Goal: Book appointment/travel/reservation

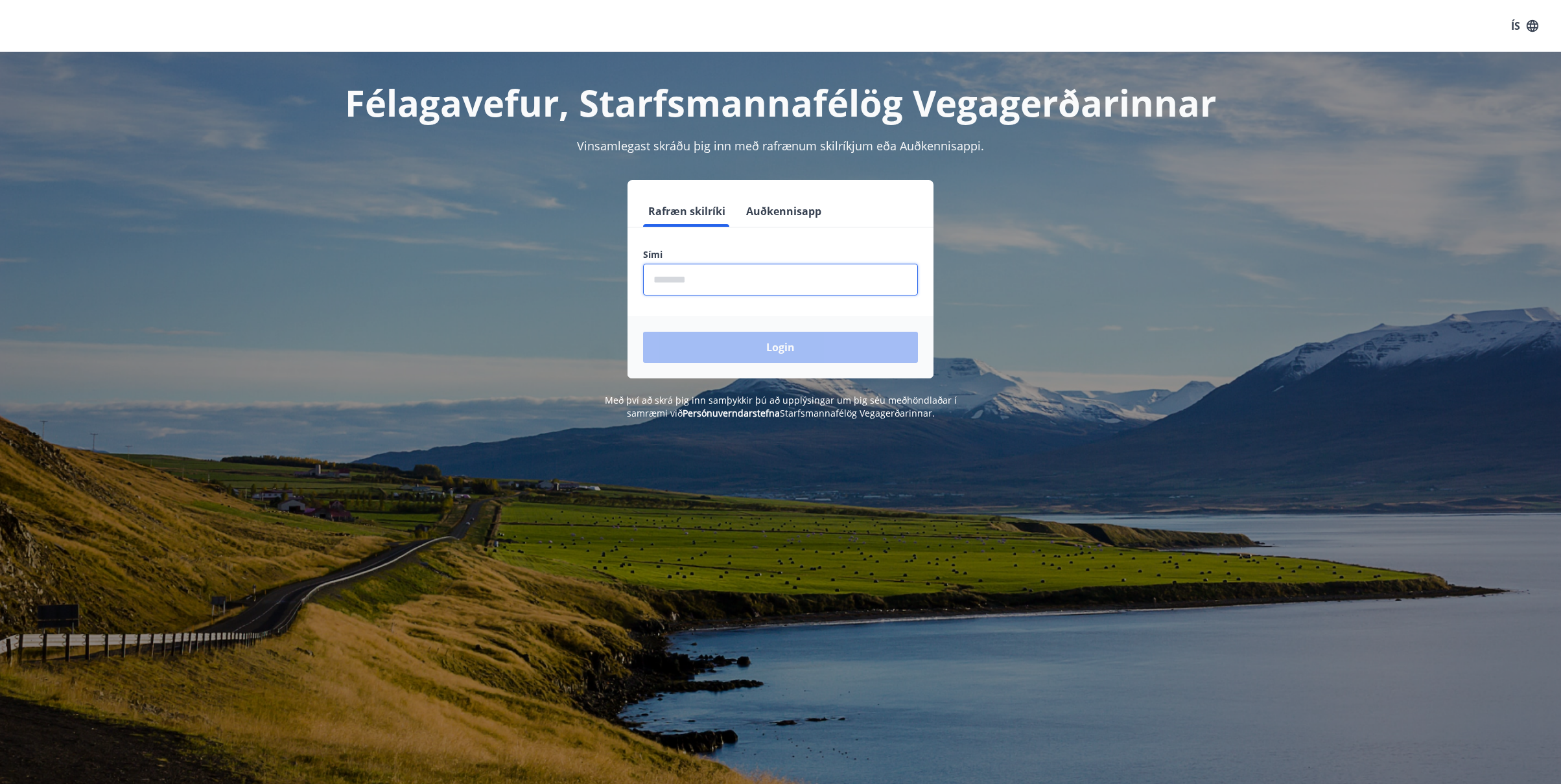
click at [822, 273] on input "phone" at bounding box center [780, 279] width 275 height 31
type input "********"
click at [761, 345] on button "Login" at bounding box center [780, 347] width 275 height 31
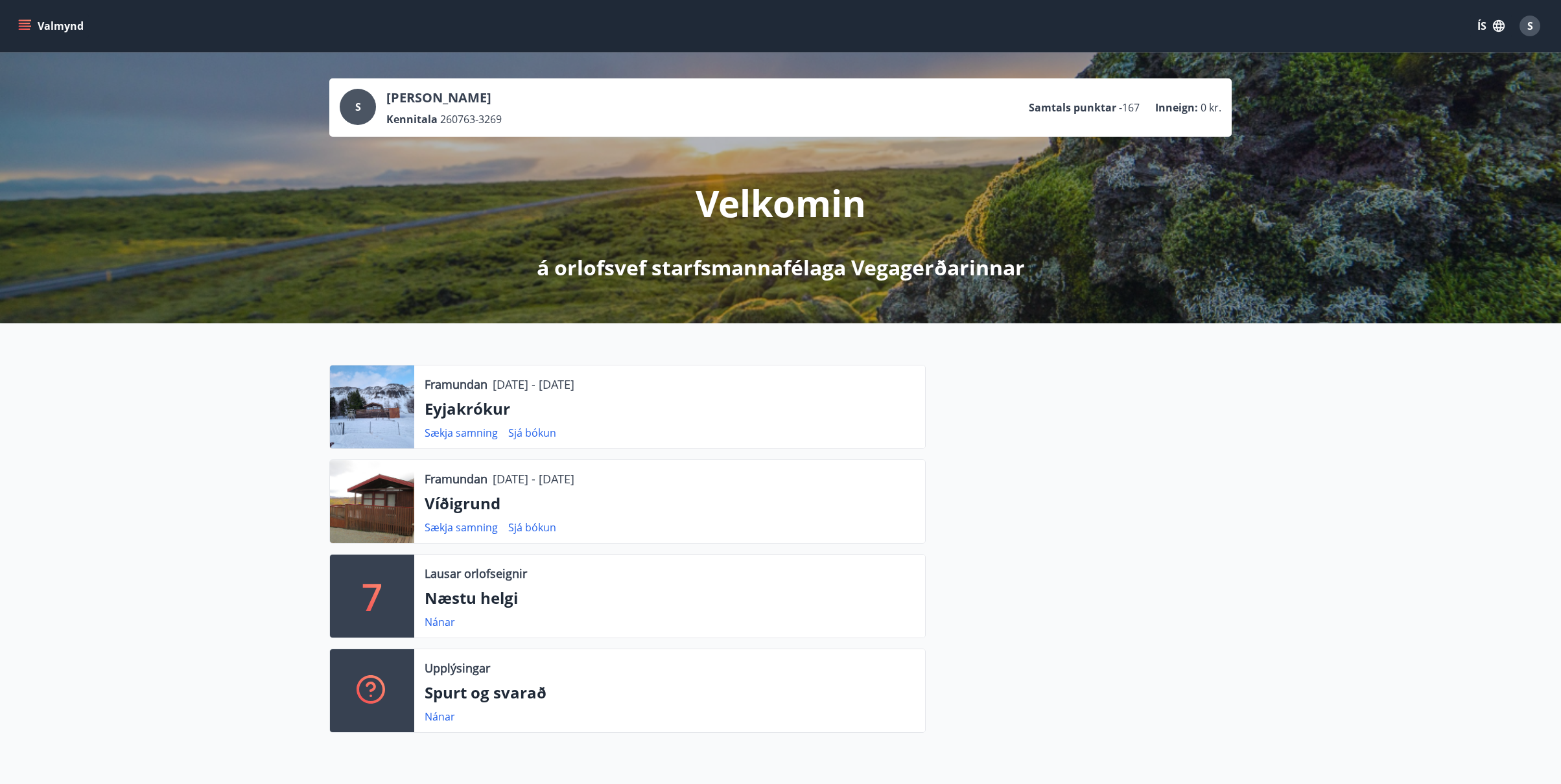
click at [40, 25] on button "Valmynd" at bounding box center [52, 25] width 73 height 23
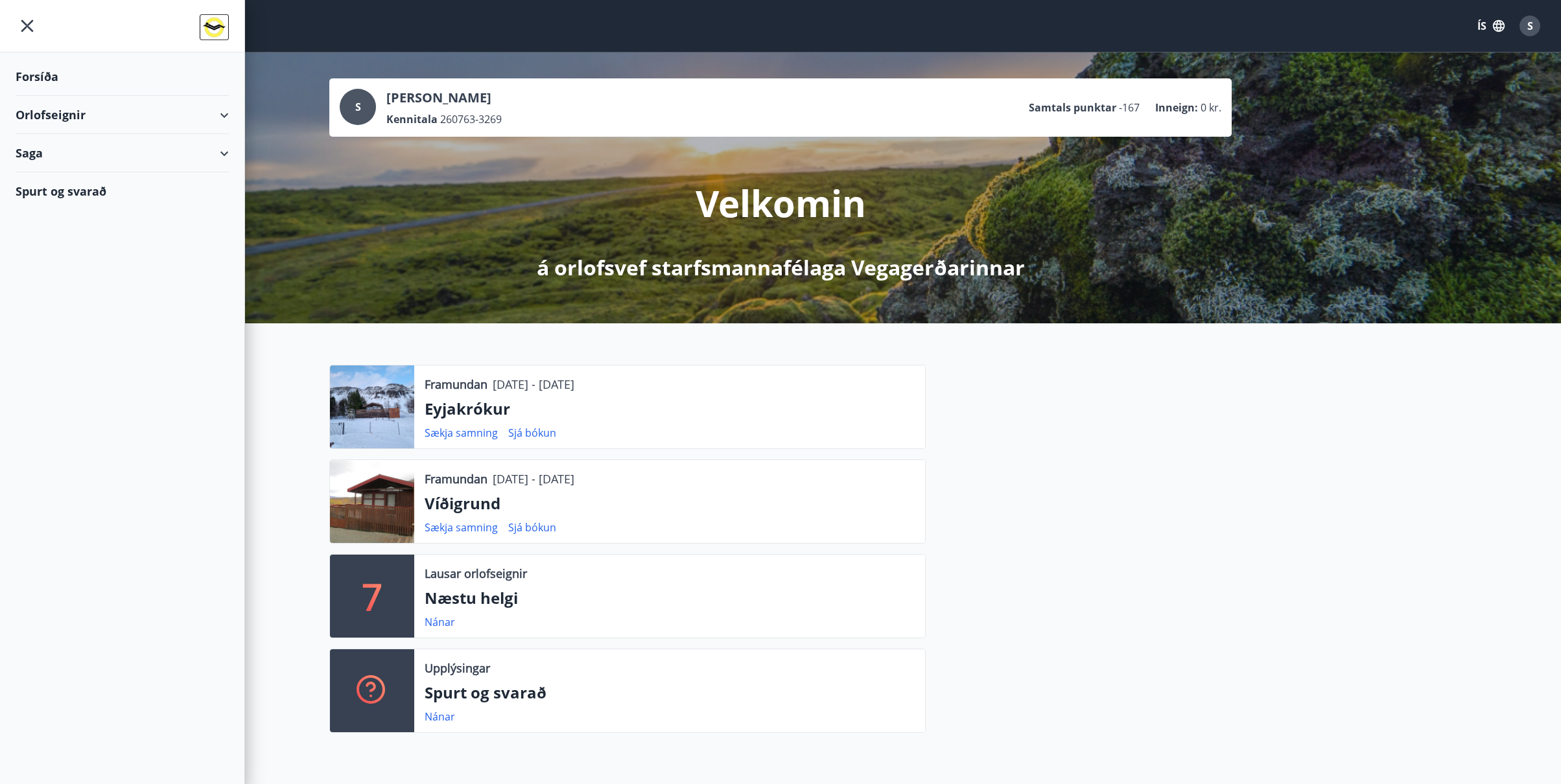
click at [34, 113] on div "Orlofseignir" at bounding box center [122, 115] width 213 height 38
click at [48, 174] on div "Bókunardagatal" at bounding box center [122, 175] width 192 height 27
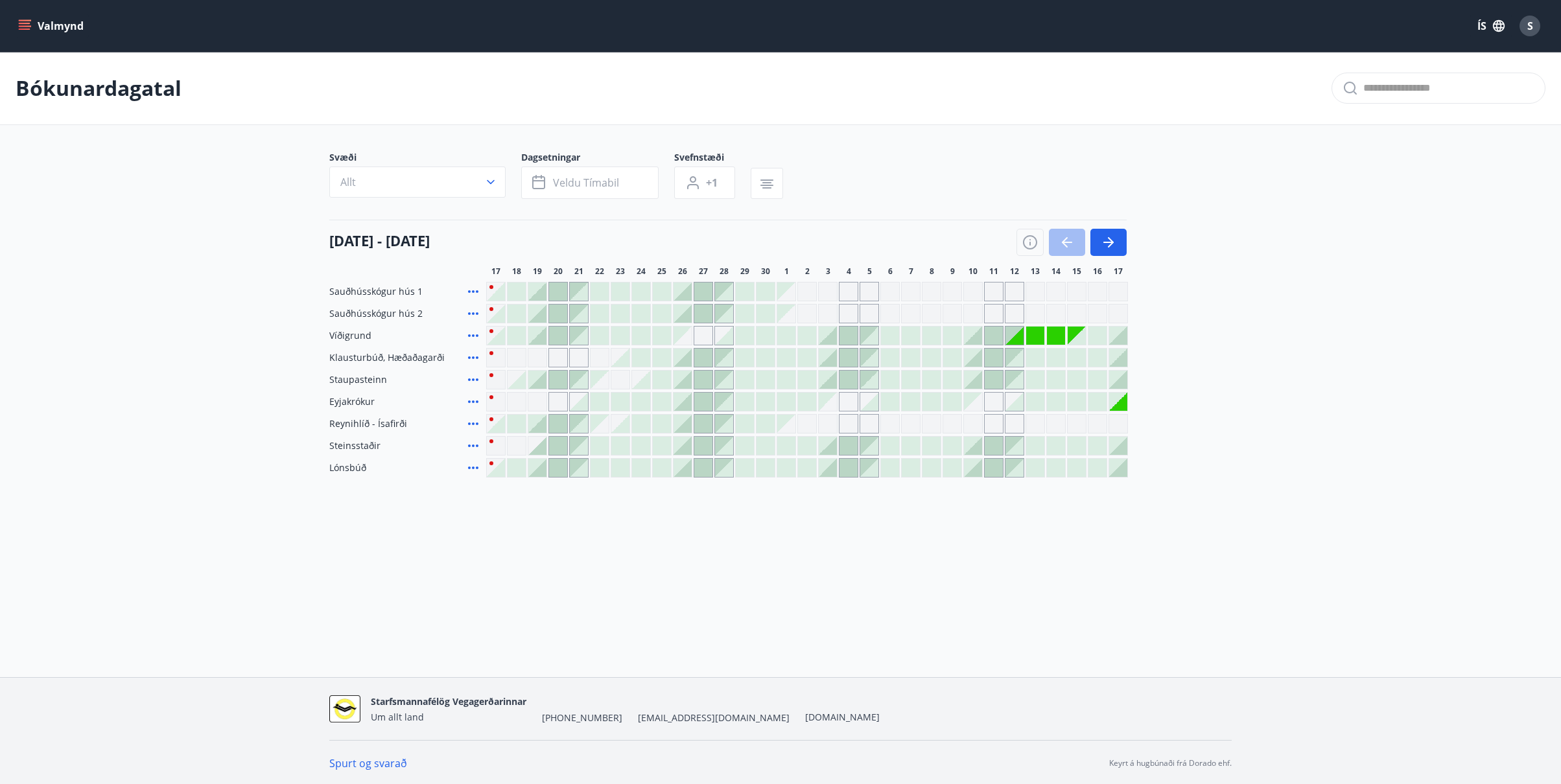
click at [684, 425] on div at bounding box center [682, 424] width 18 height 18
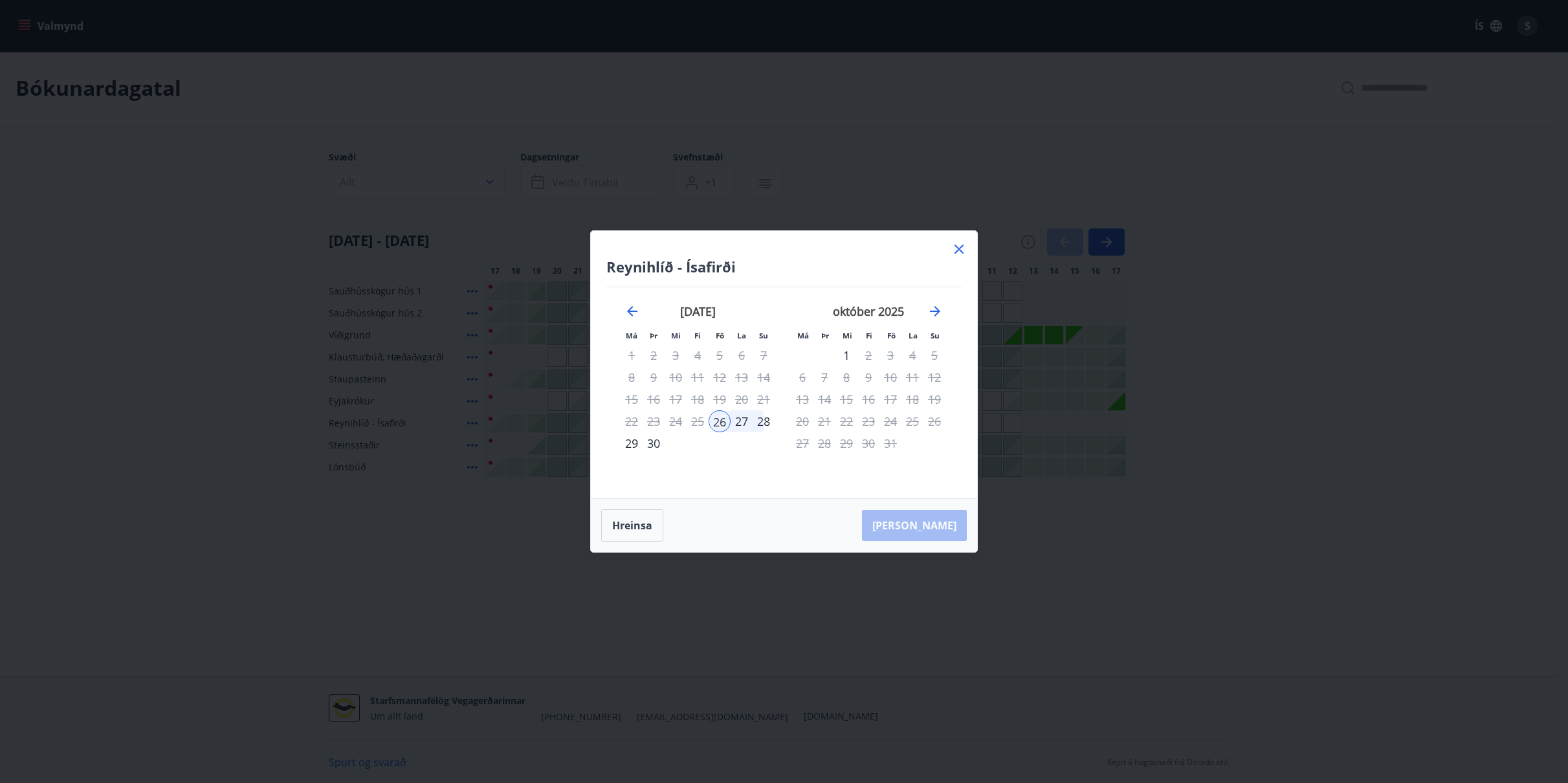
click at [761, 420] on div "28" at bounding box center [763, 420] width 22 height 22
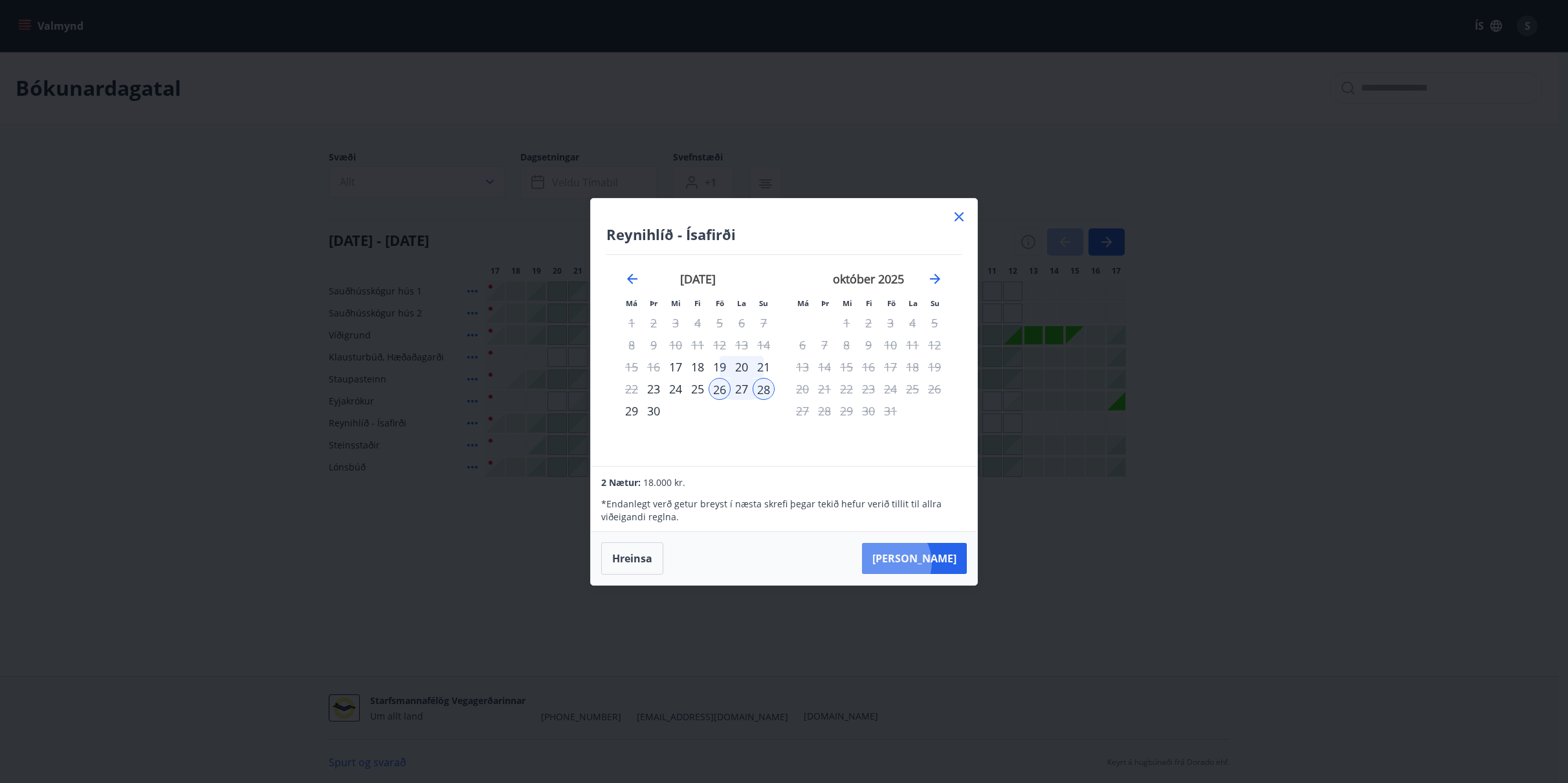
click at [928, 562] on button "[PERSON_NAME]" at bounding box center [914, 558] width 105 height 31
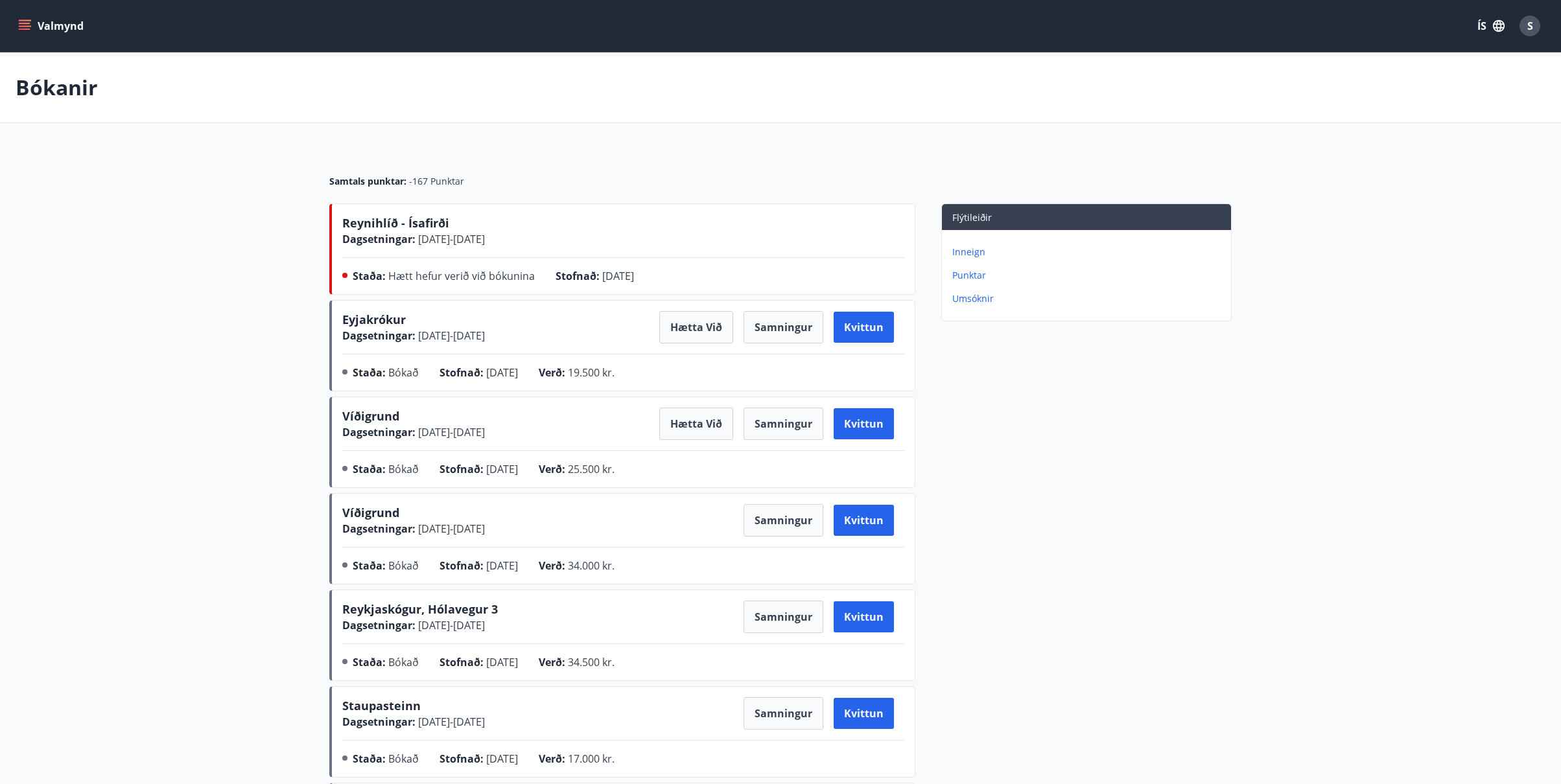
click at [447, 231] on div "Dagsetningar : [DATE] - [DATE]" at bounding box center [414, 239] width 143 height 15
click at [602, 276] on span "[DATE]" at bounding box center [618, 276] width 31 height 14
click at [39, 23] on button "Valmynd" at bounding box center [52, 25] width 73 height 23
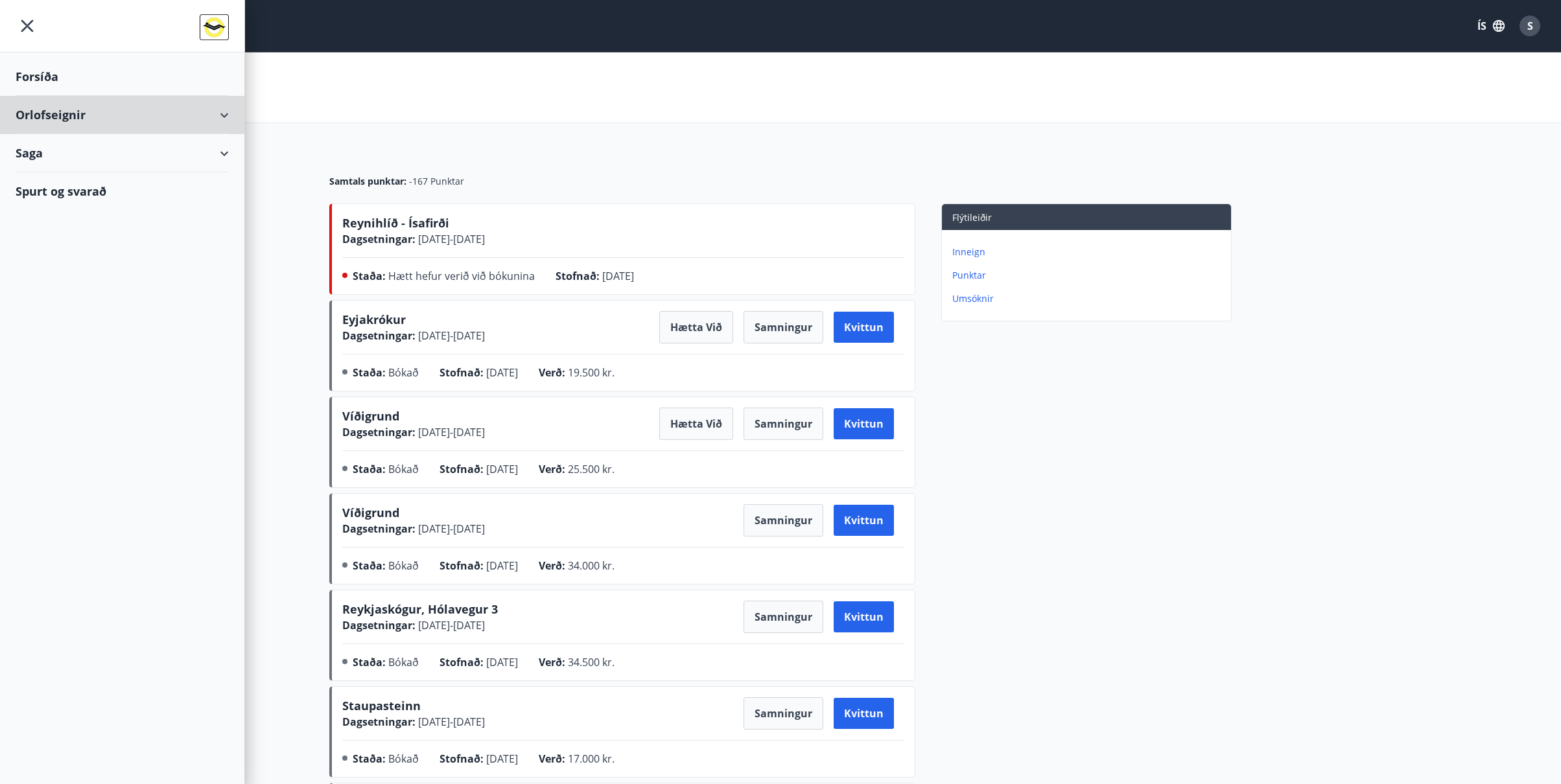
click at [51, 119] on div "Orlofseignir" at bounding box center [122, 115] width 213 height 38
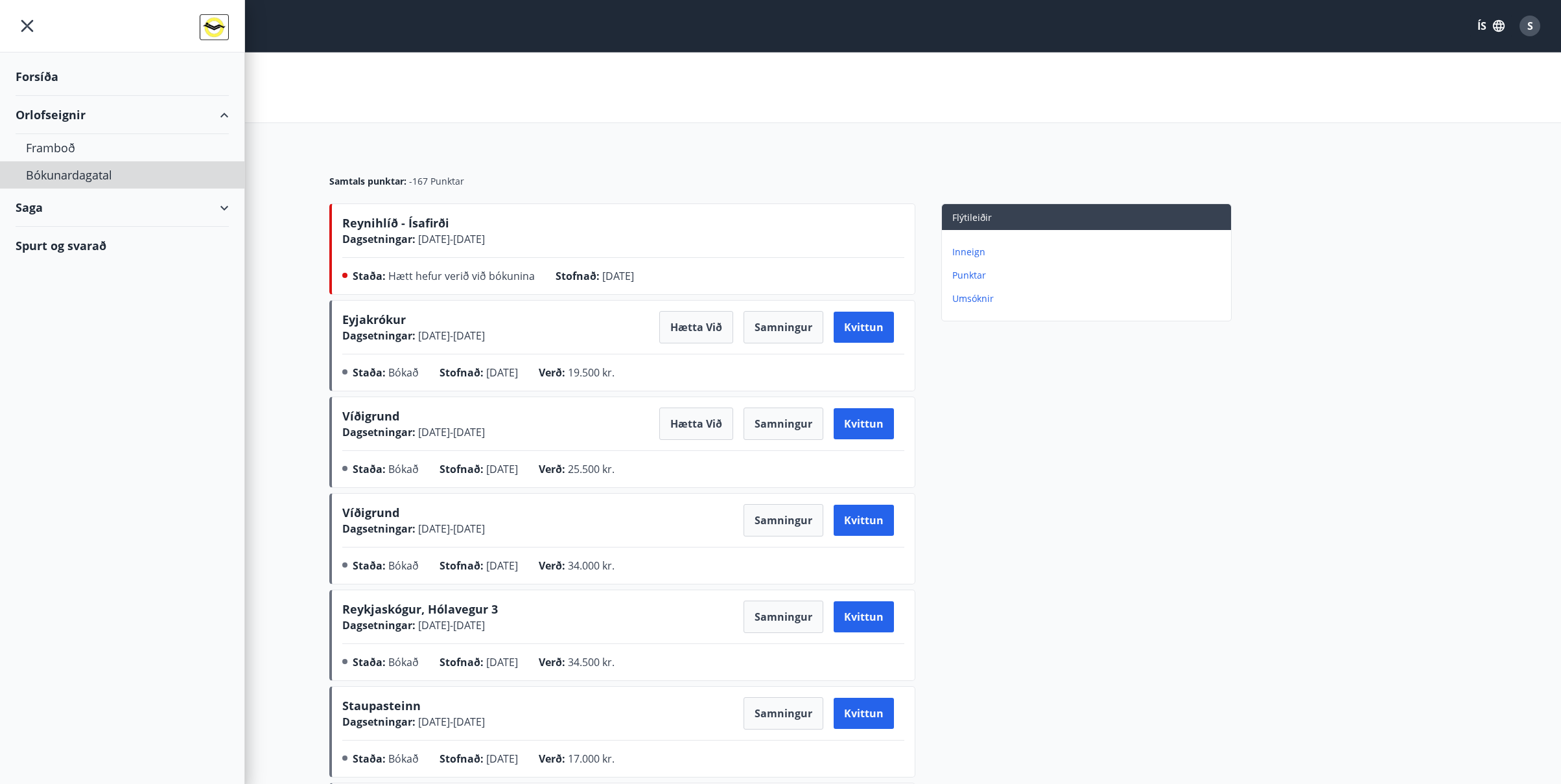
click at [64, 178] on div "Bókunardagatal" at bounding box center [122, 175] width 192 height 27
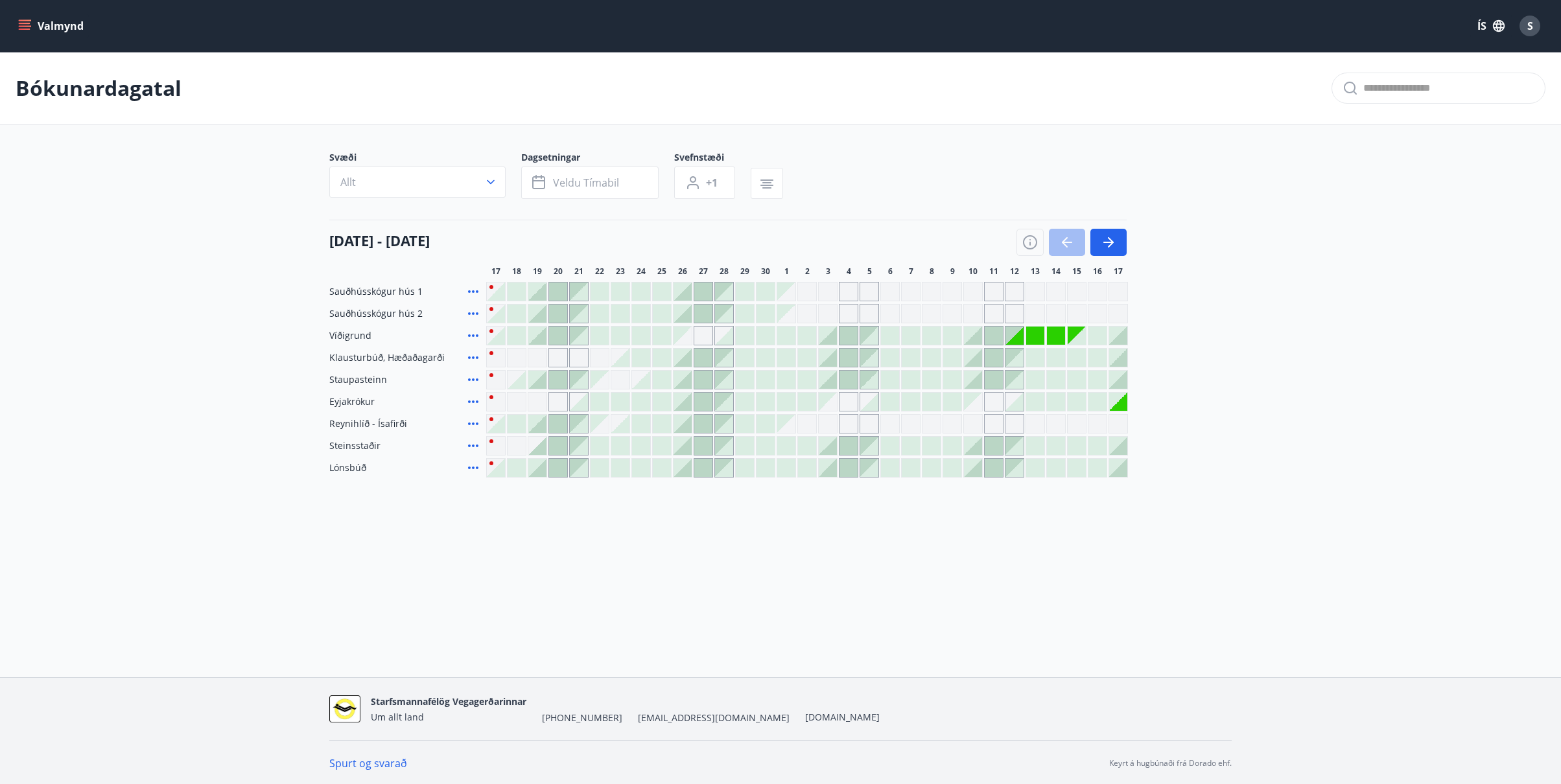
click at [685, 425] on div at bounding box center [682, 424] width 18 height 18
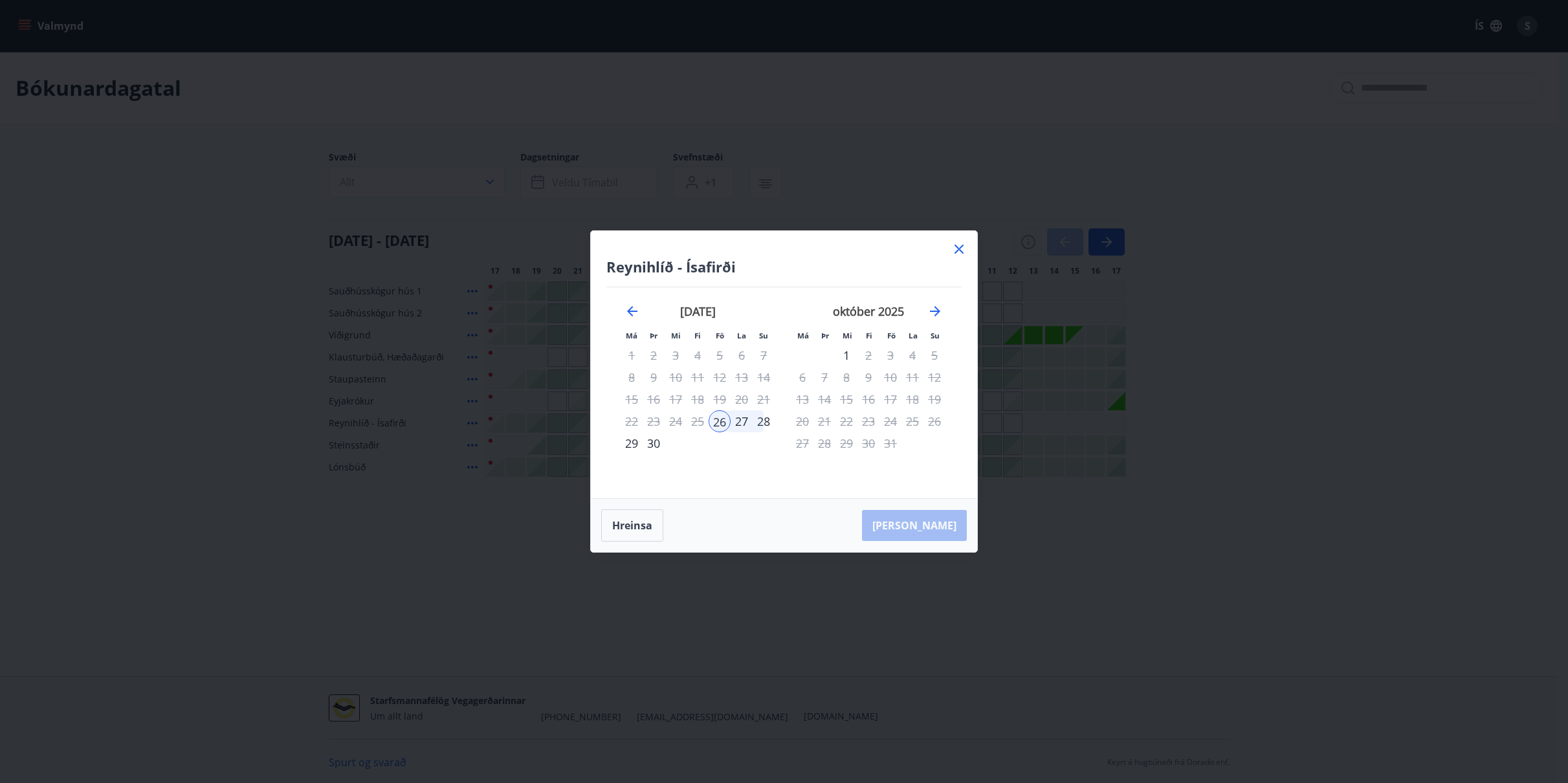
click at [764, 422] on div "28" at bounding box center [763, 420] width 22 height 22
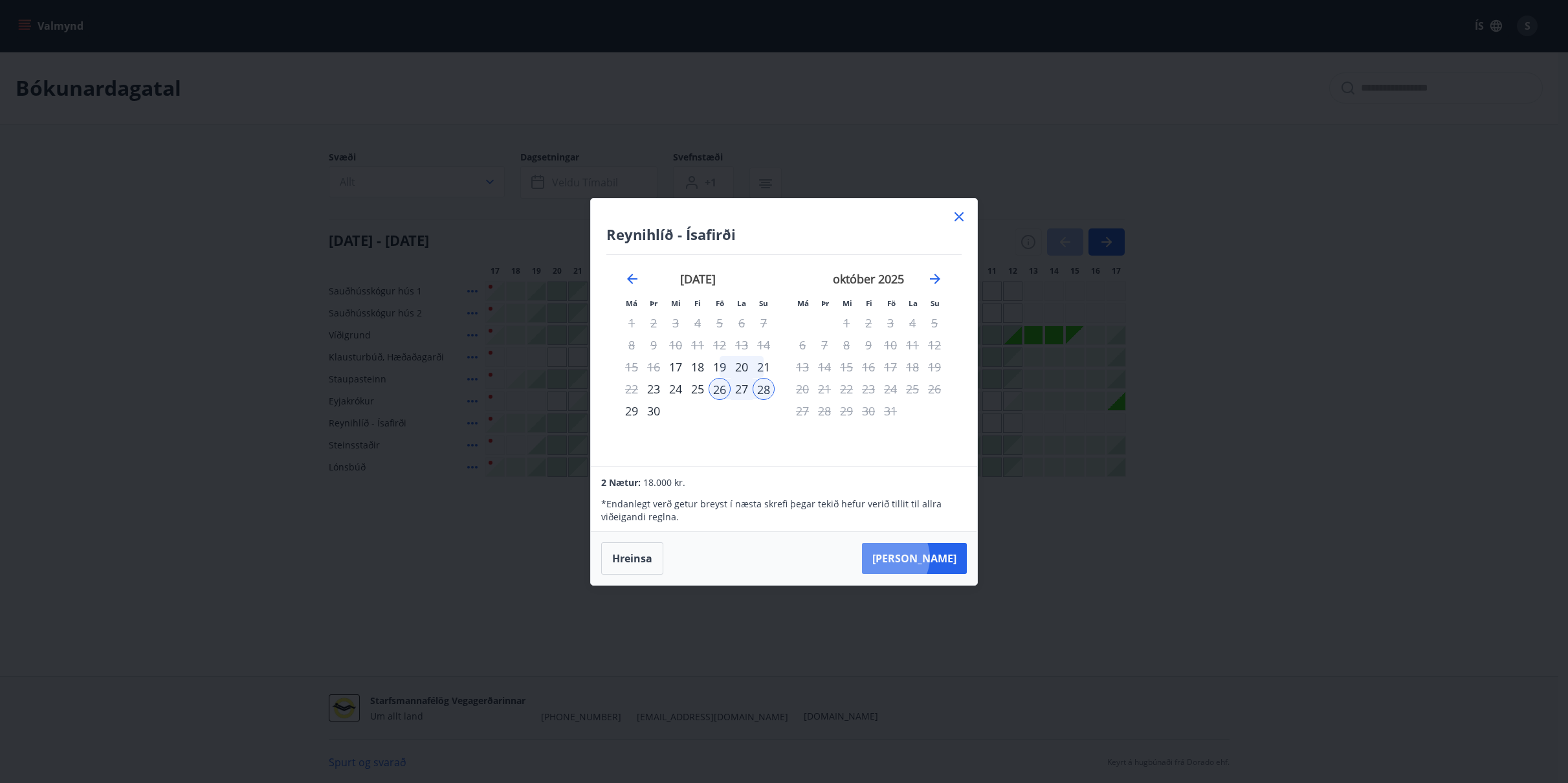
click at [927, 557] on button "[PERSON_NAME]" at bounding box center [914, 558] width 105 height 31
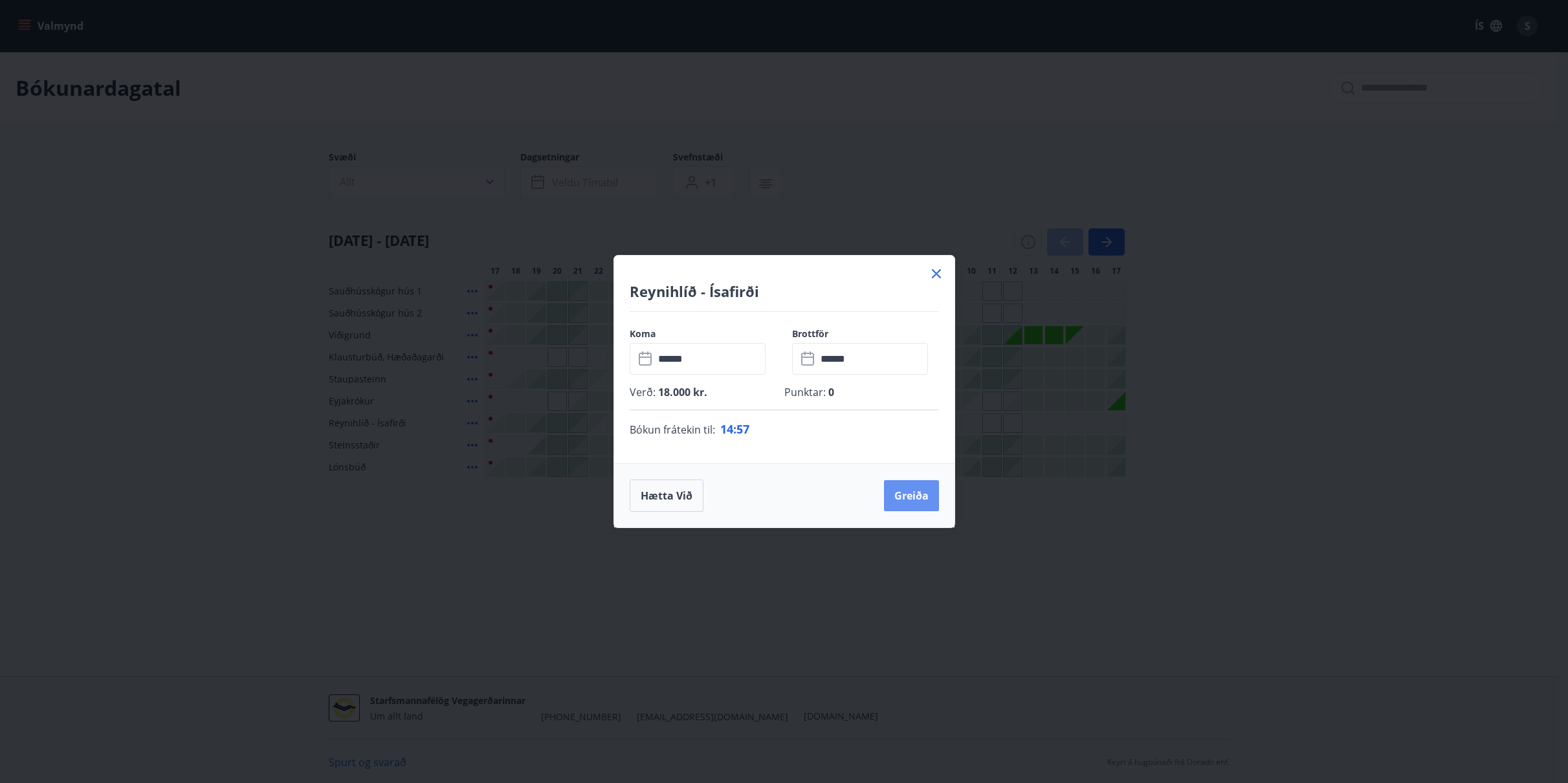
click at [909, 497] on button "Greiða" at bounding box center [911, 495] width 55 height 31
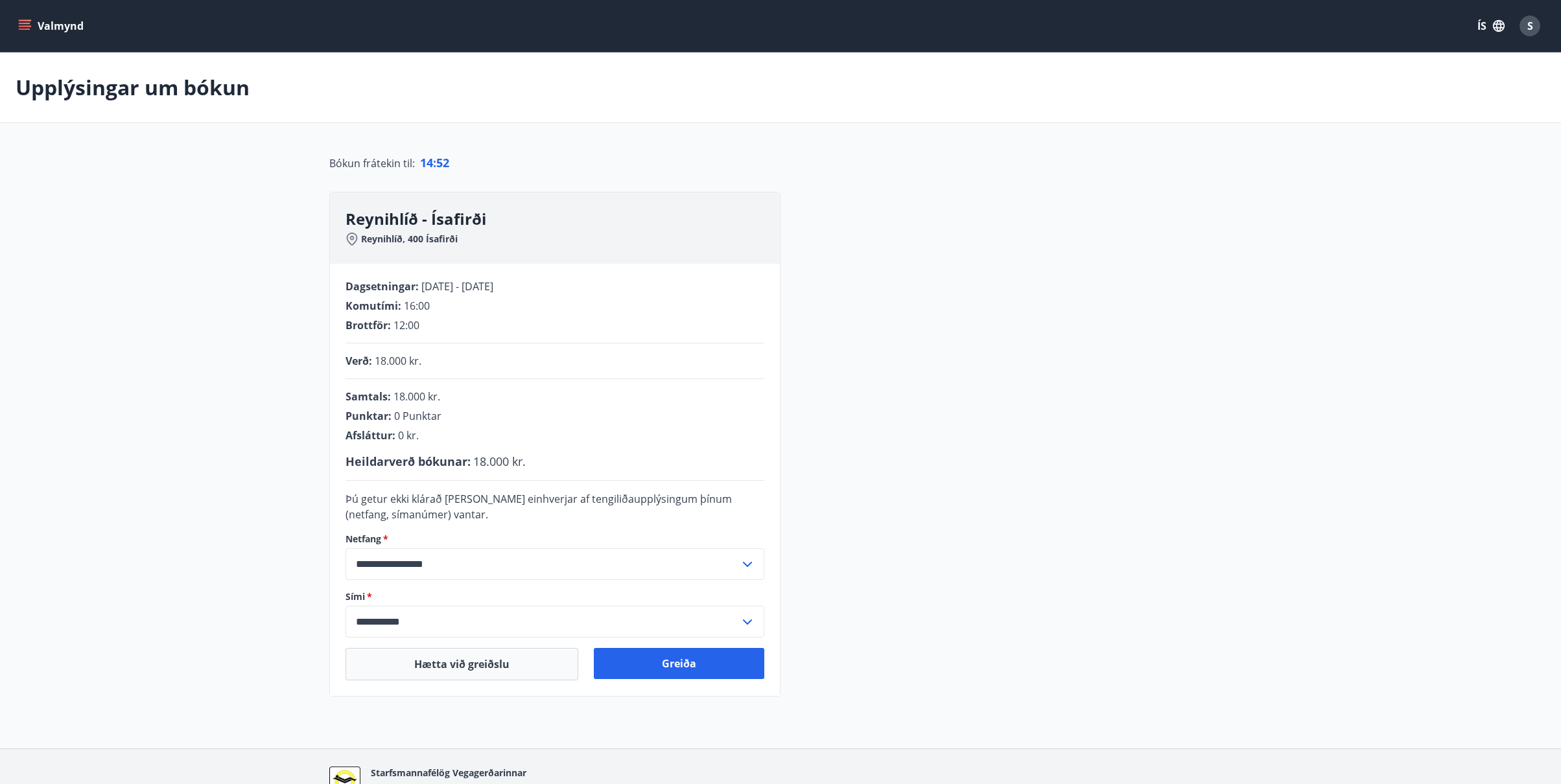
click at [672, 659] on button "Greiða" at bounding box center [679, 663] width 171 height 31
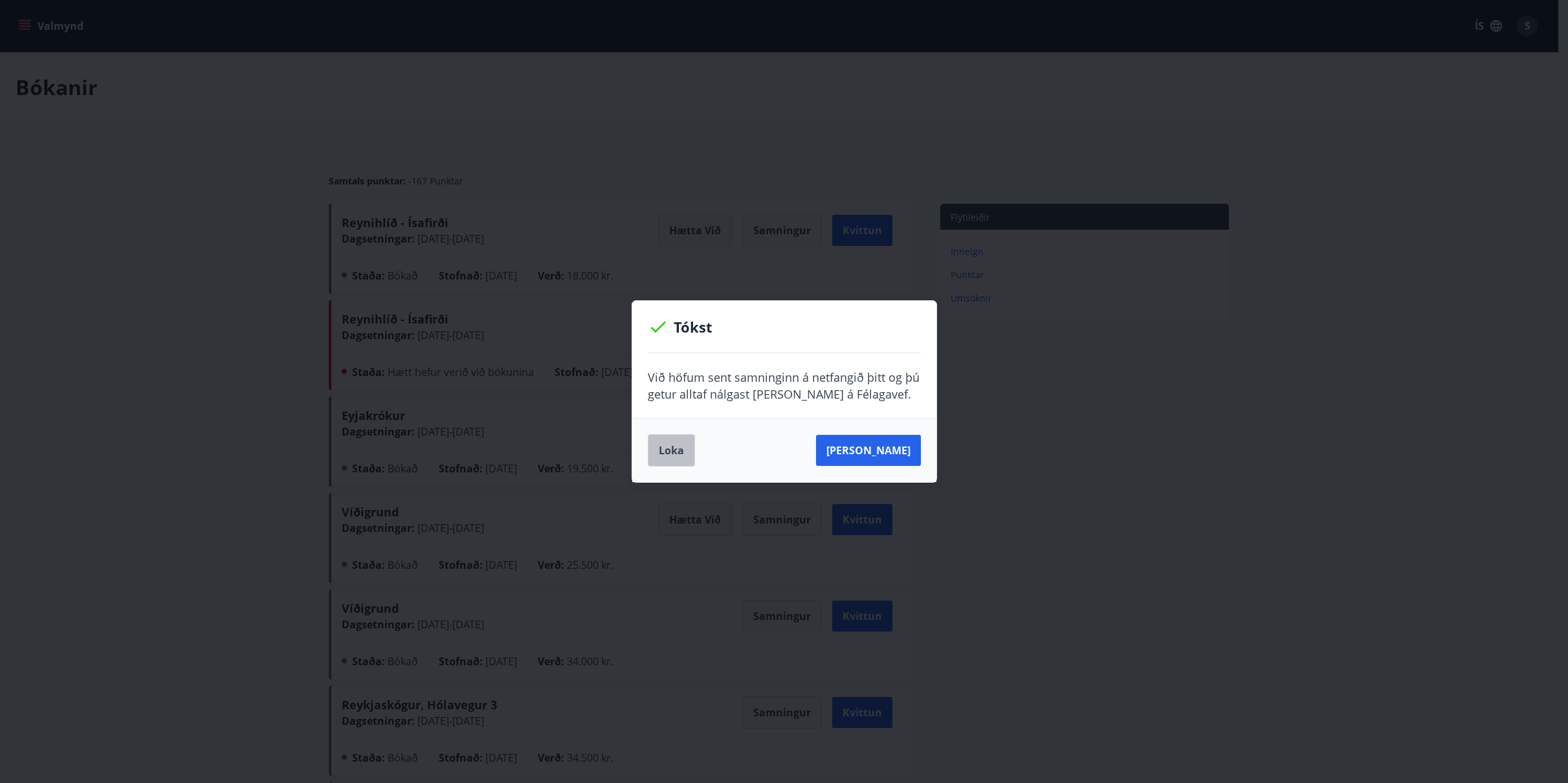
click at [671, 444] on button "Loka" at bounding box center [671, 451] width 47 height 32
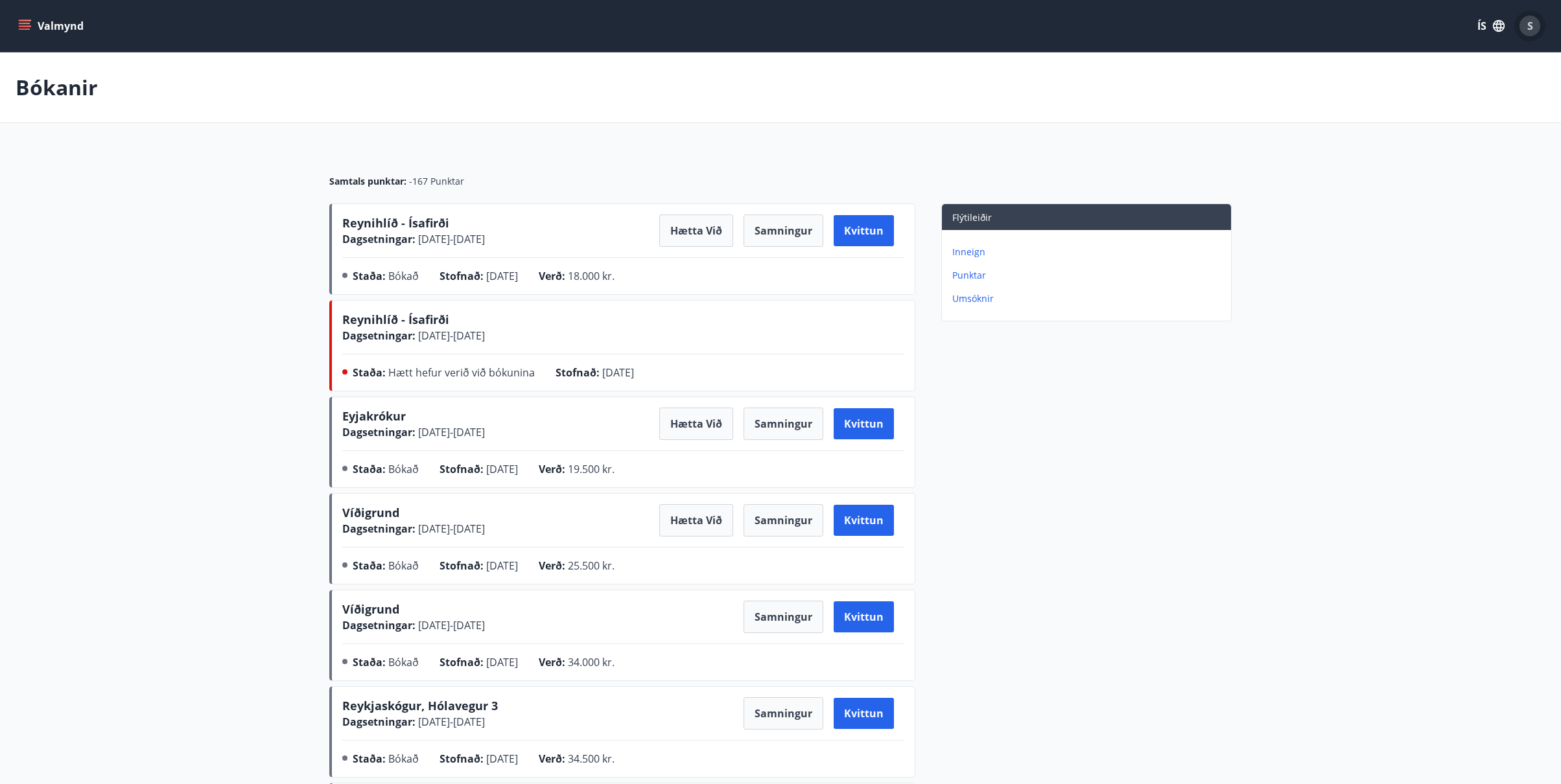
click at [1530, 25] on span "S" at bounding box center [1530, 26] width 6 height 14
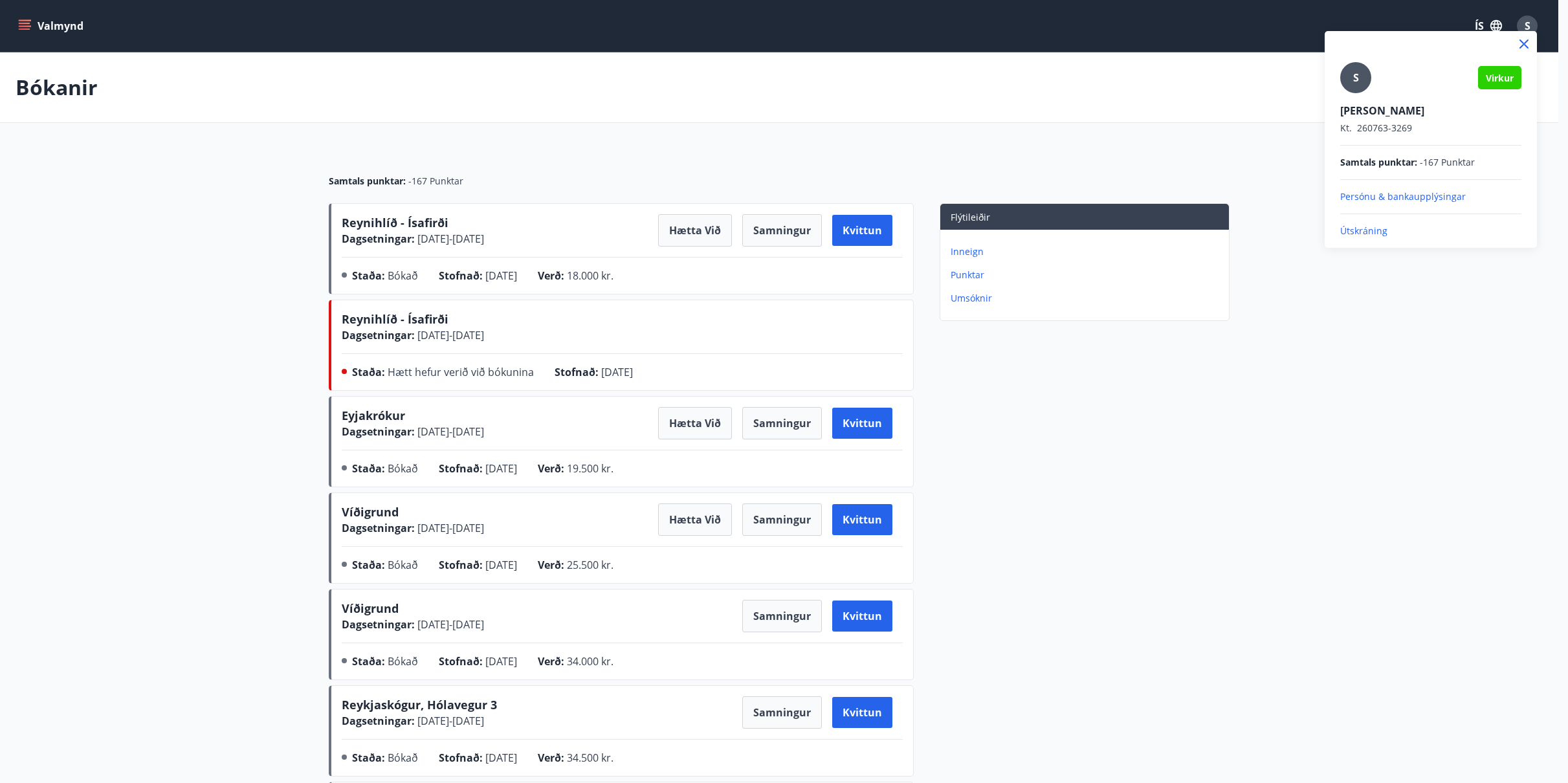
click at [1375, 231] on p "Útskráning" at bounding box center [1430, 230] width 181 height 13
